Goal: Check status

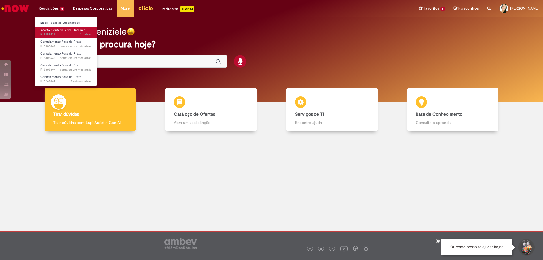
click at [55, 32] on span "Acerto Contábil Fabril - Inclusão" at bounding box center [62, 30] width 45 height 4
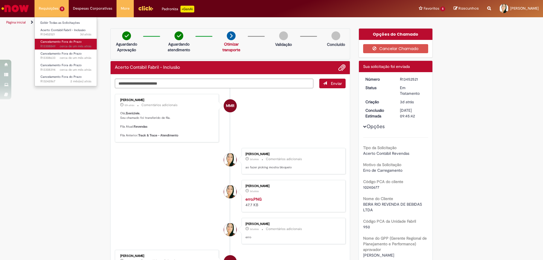
click at [44, 43] on span "Cancelamento Fora do Prazo" at bounding box center [60, 42] width 41 height 4
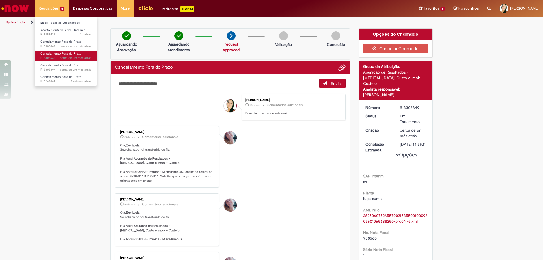
click at [50, 56] on span "cerca de um mês atrás cerca de um mês atrás R13308633" at bounding box center [65, 58] width 51 height 5
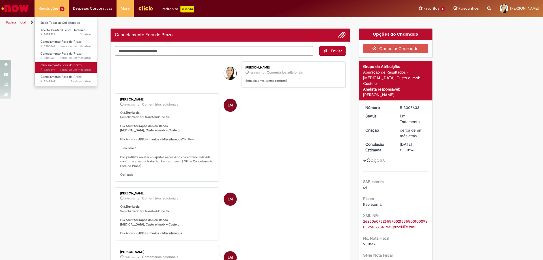
click at [53, 65] on span "Cancelamento Fora do Prazo" at bounding box center [60, 65] width 41 height 4
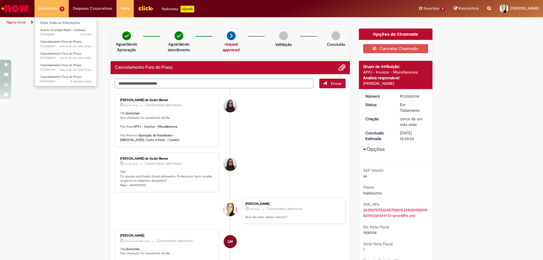
click at [53, 61] on li "Cancelamento Fora do Prazo cerca de um mês atrás cerca de um mês atrás R13308394" at bounding box center [66, 67] width 62 height 12
click at [56, 54] on span "Cancelamento Fora do Prazo" at bounding box center [60, 54] width 41 height 4
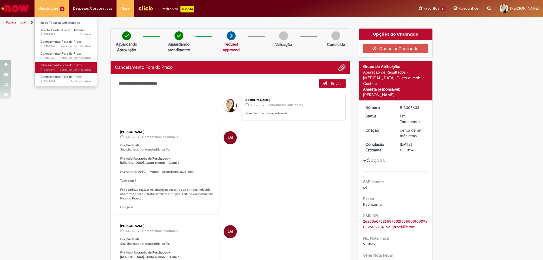
click at [54, 62] on link "Cancelamento Fora do Prazo cerca de um mês atrás cerca de um mês atrás R13308394" at bounding box center [66, 67] width 62 height 10
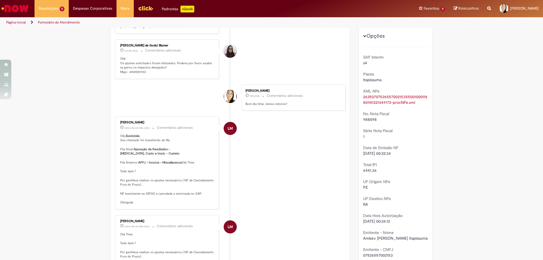
scroll to position [28, 0]
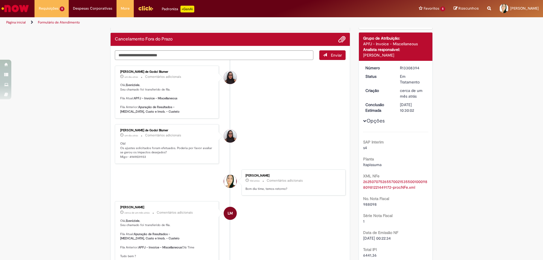
click at [137, 156] on p "Olá! Os ajustes solicitados foram efetuados. Poderia por favor avaliar se gerou…" at bounding box center [167, 151] width 94 height 18
copy p "4949031933"
click at [175, 59] on textarea "Digite sua mensagem aqui..." at bounding box center [214, 55] width 199 height 10
type textarea "**********"
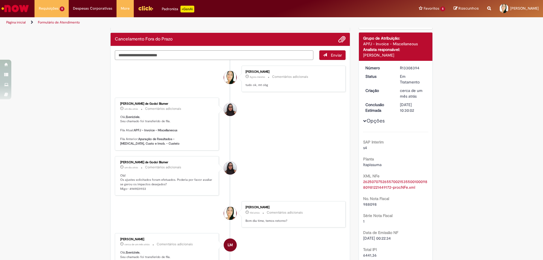
scroll to position [0, 0]
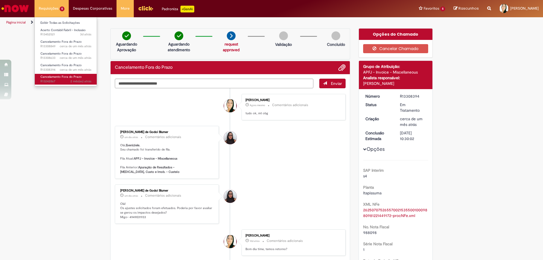
click at [55, 80] on span "2 mês(es) atrás 2 meses atrás R13242867" at bounding box center [65, 81] width 51 height 5
